Goal: Information Seeking & Learning: Learn about a topic

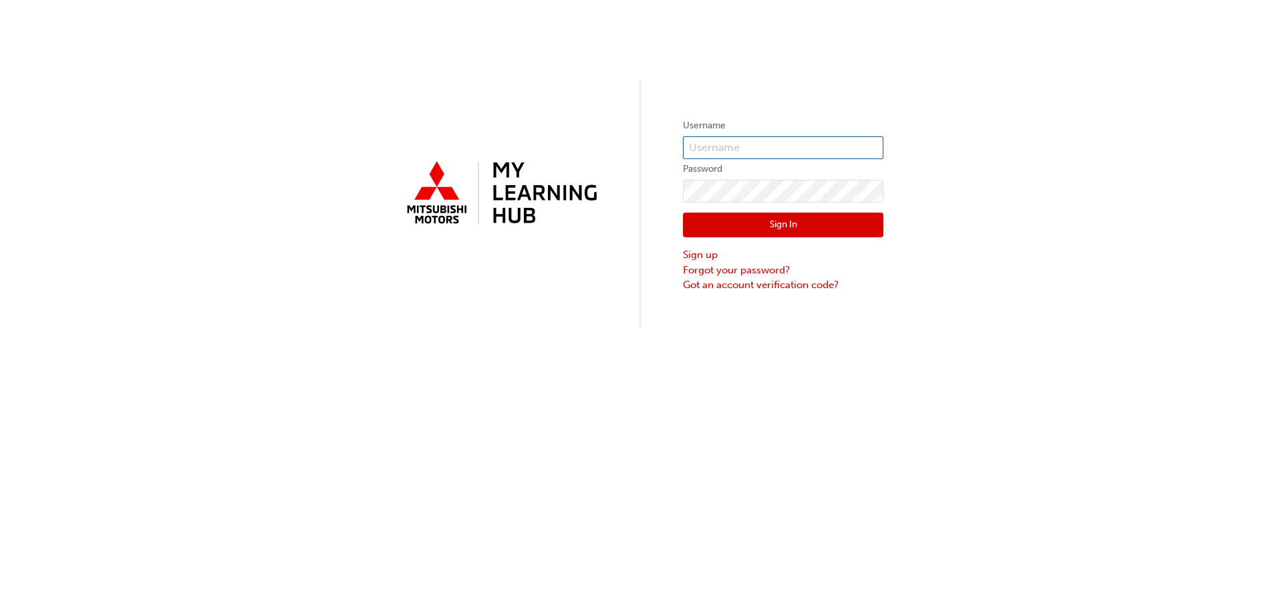
type input "[PERSON_NAME][EMAIL_ADDRESS][DOMAIN_NAME]"
click at [749, 223] on button "Sign In" at bounding box center [783, 225] width 201 height 25
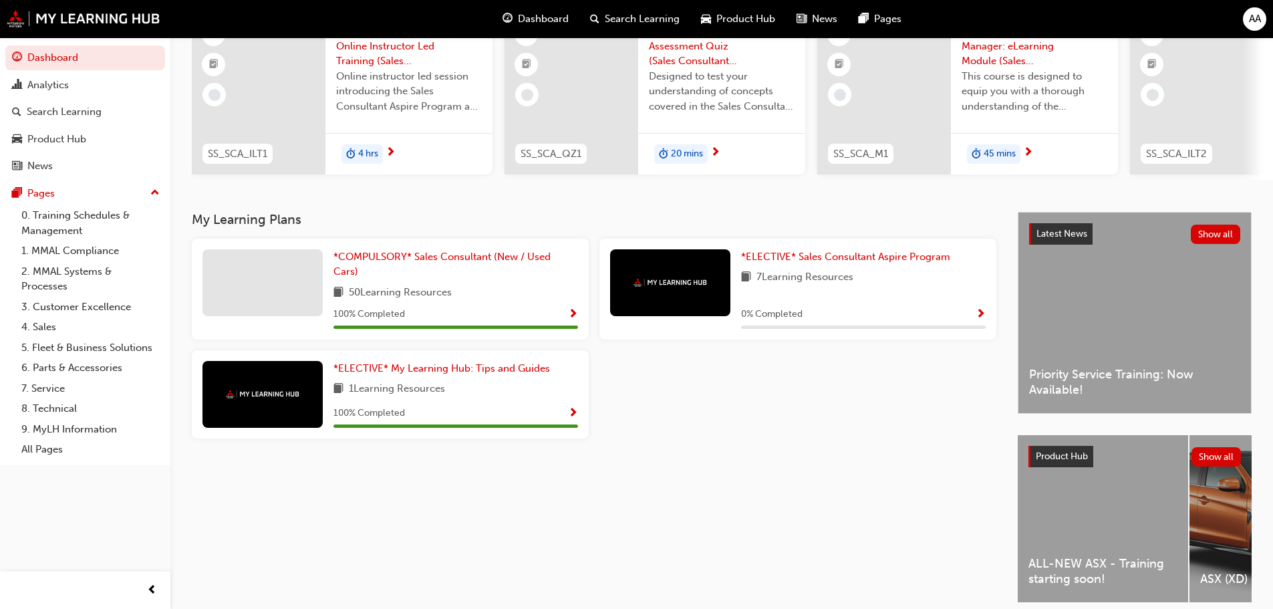
scroll to position [190, 0]
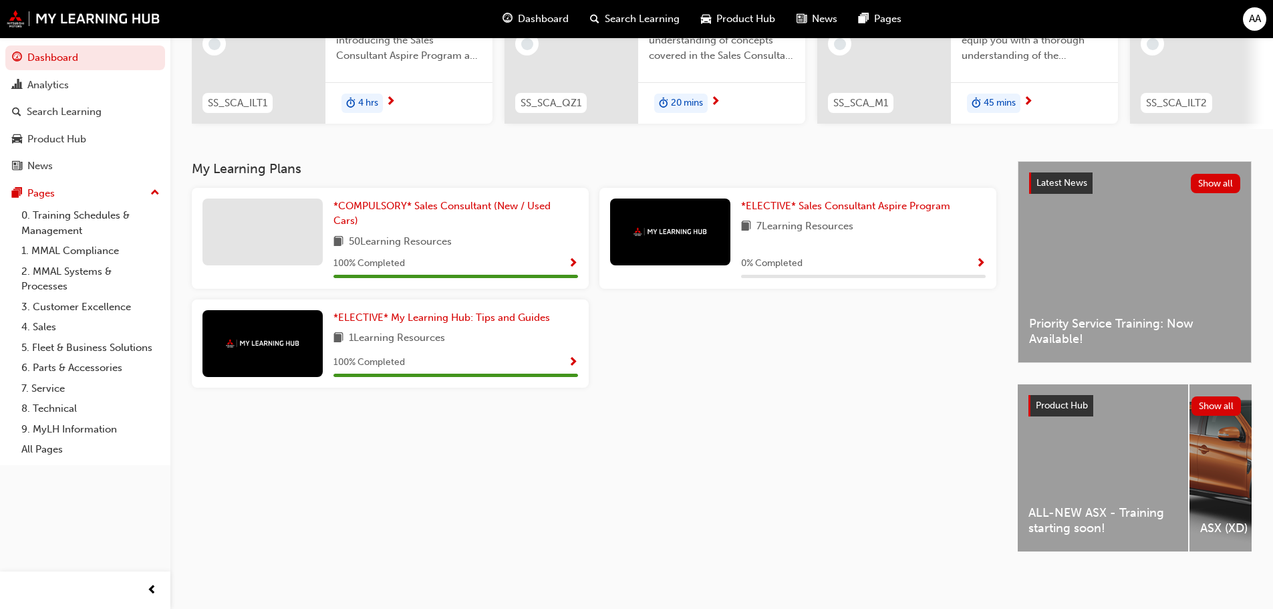
click at [1065, 418] on div "Product Hub Show all" at bounding box center [1135, 405] width 234 height 43
click at [1058, 395] on div "Product Hub" at bounding box center [1061, 405] width 65 height 21
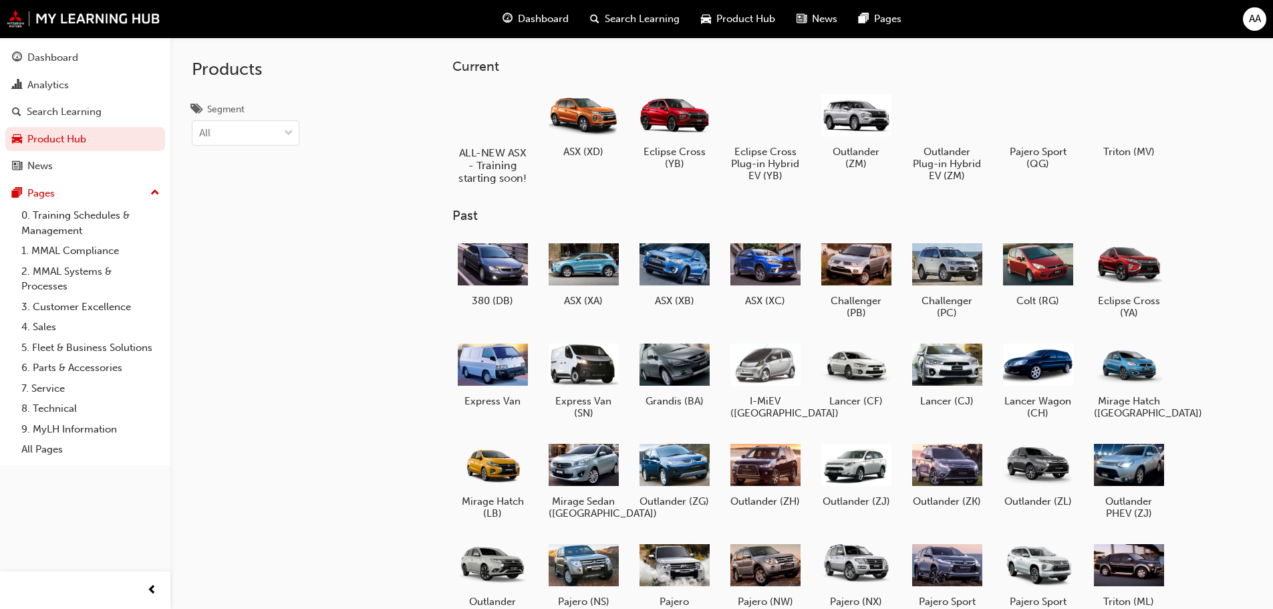
click at [497, 137] on div at bounding box center [492, 114] width 74 height 53
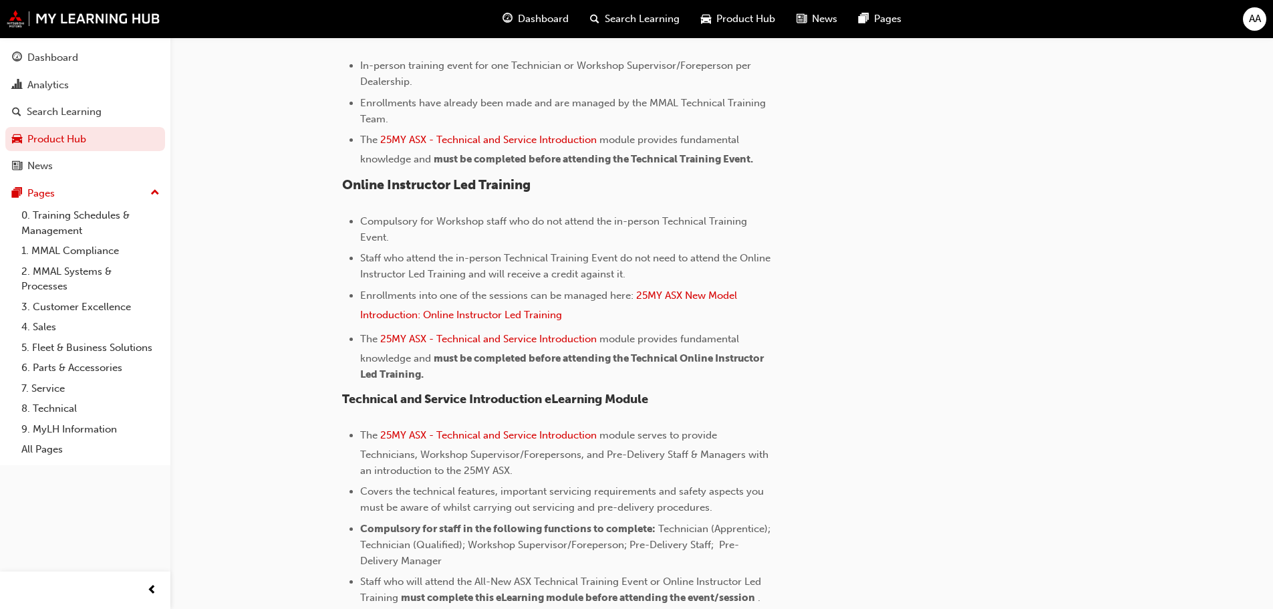
scroll to position [602, 0]
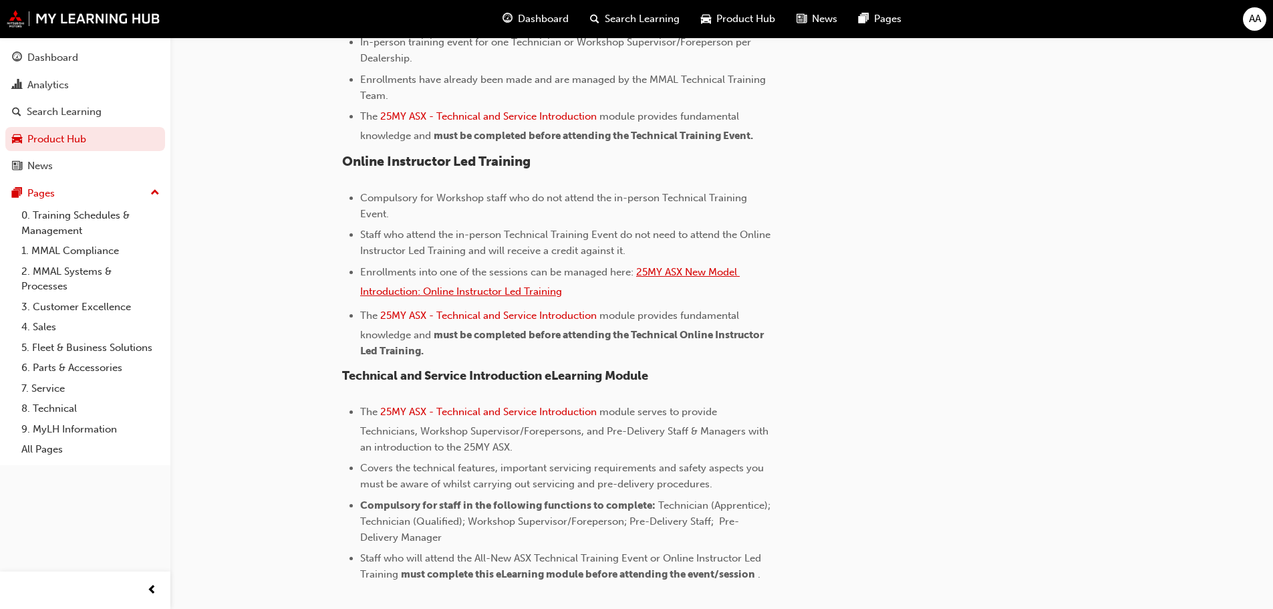
click at [461, 291] on span "25MY ASX New Model Introduction: Online Instructor Led Training" at bounding box center [550, 281] width 380 height 31
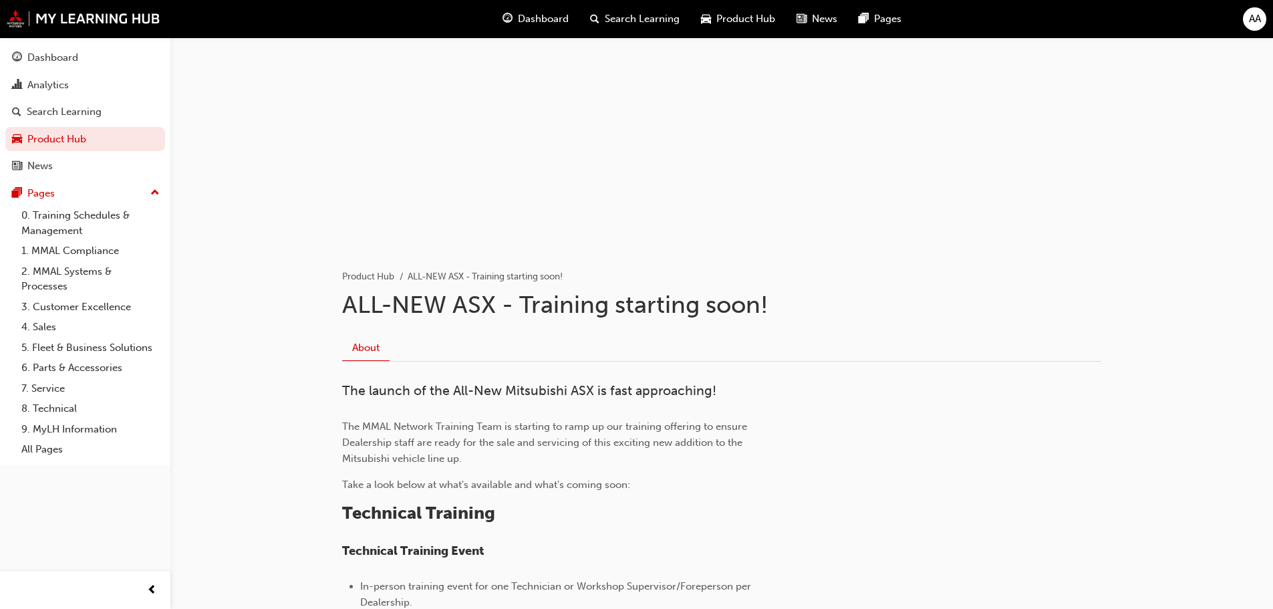
scroll to position [55, 0]
